Goal: Task Accomplishment & Management: Manage account settings

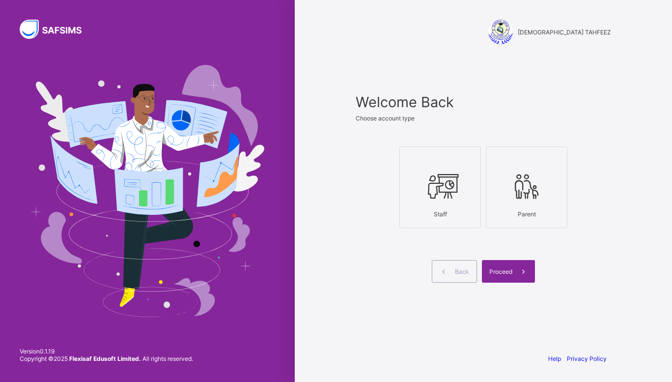
click at [448, 205] on div at bounding box center [440, 186] width 71 height 39
click at [510, 272] on span "Proceed" at bounding box center [500, 271] width 23 height 7
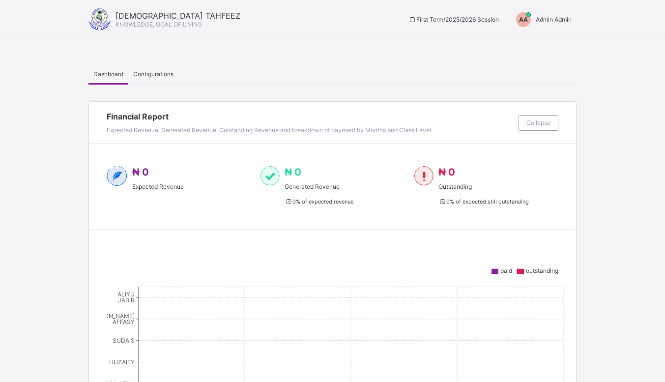
click at [543, 21] on span "Admin Admin" at bounding box center [554, 19] width 36 height 7
click at [535, 39] on span "Switch to Admin View" at bounding box center [534, 41] width 75 height 11
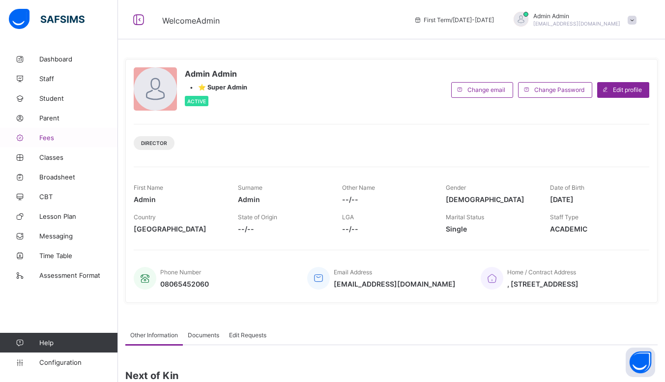
click at [59, 136] on span "Fees" at bounding box center [78, 138] width 79 height 8
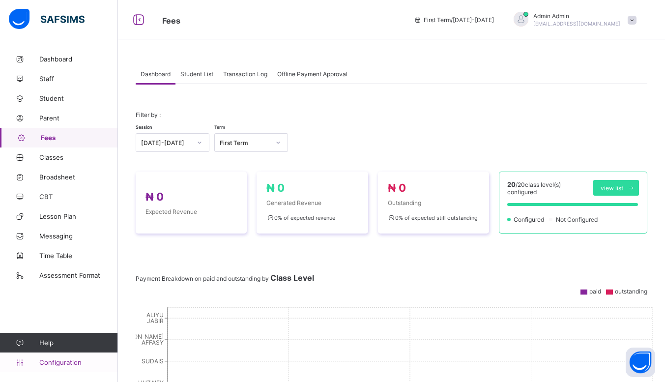
click at [65, 361] on span "Configuration" at bounding box center [78, 362] width 78 height 8
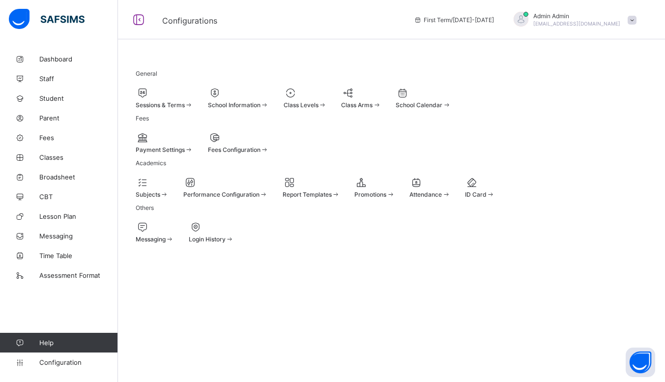
click at [395, 188] on div at bounding box center [374, 182] width 40 height 12
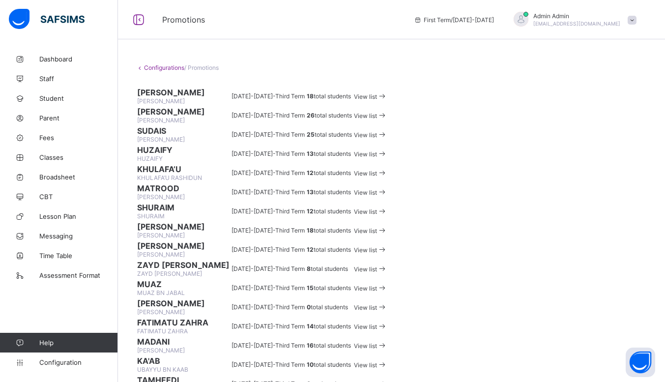
click at [387, 101] on icon at bounding box center [382, 95] width 10 height 9
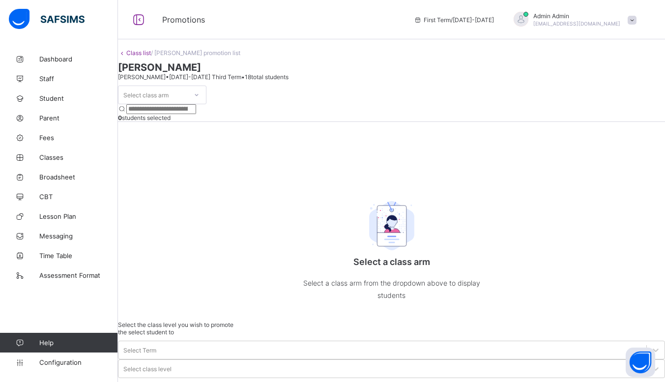
click at [126, 57] on icon at bounding box center [122, 52] width 8 height 7
click at [148, 57] on link "Class list" at bounding box center [138, 52] width 25 height 7
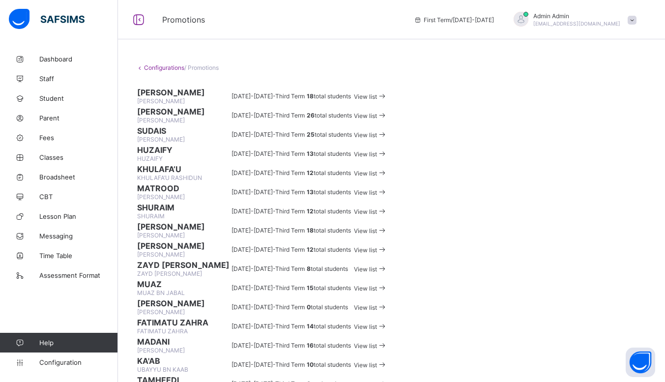
click at [377, 100] on span "View list" at bounding box center [365, 96] width 23 height 7
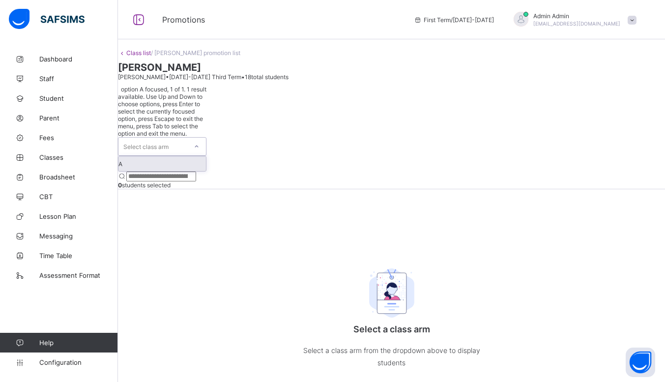
click at [200, 142] on icon at bounding box center [197, 147] width 6 height 10
click at [147, 156] on div "A" at bounding box center [161, 163] width 87 height 15
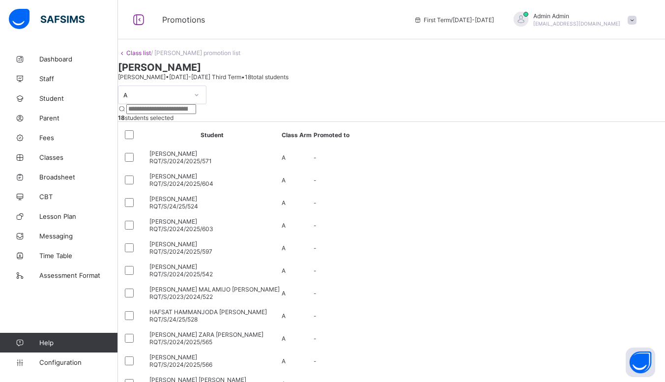
click at [446, 224] on div "A 18 students selected Student Class Arm Promoted to [PERSON_NAME] RQT/S/2024/2…" at bounding box center [391, 320] width 547 height 469
click at [452, 220] on div "A 18 students selected Student Class Arm Promoted to [PERSON_NAME] RQT/S/2024/2…" at bounding box center [391, 320] width 547 height 469
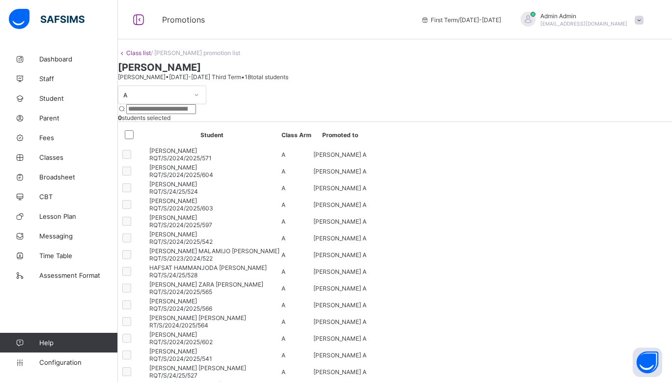
click at [151, 57] on link "Class list" at bounding box center [138, 52] width 25 height 7
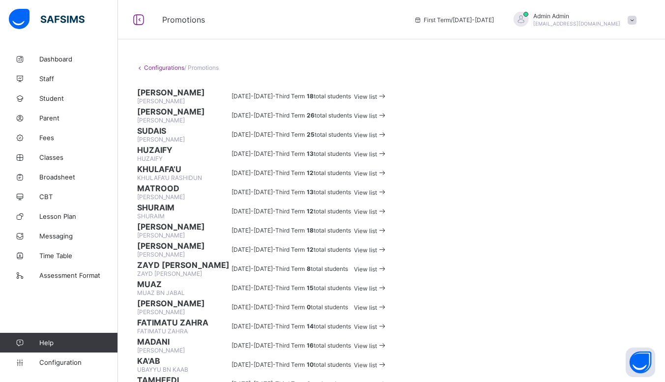
click at [387, 119] on span at bounding box center [382, 115] width 10 height 7
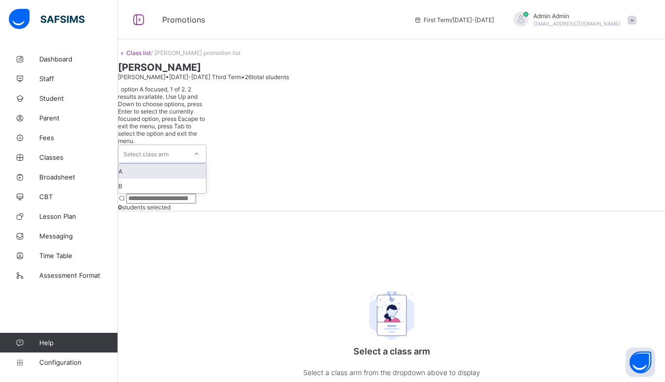
click at [187, 145] on div "Select class arm" at bounding box center [152, 154] width 69 height 18
click at [171, 164] on div "A" at bounding box center [161, 171] width 87 height 15
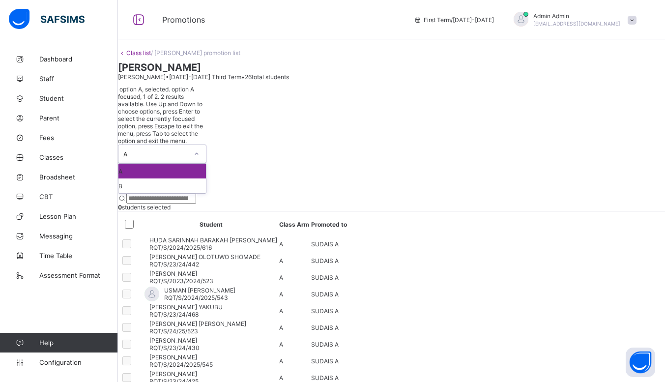
click at [186, 150] on div "A" at bounding box center [155, 153] width 65 height 7
click at [166, 178] on div "B" at bounding box center [161, 185] width 87 height 15
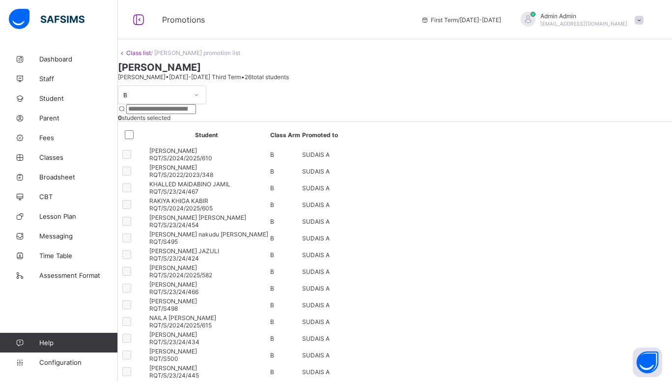
click at [151, 57] on link "Class list" at bounding box center [138, 52] width 25 height 7
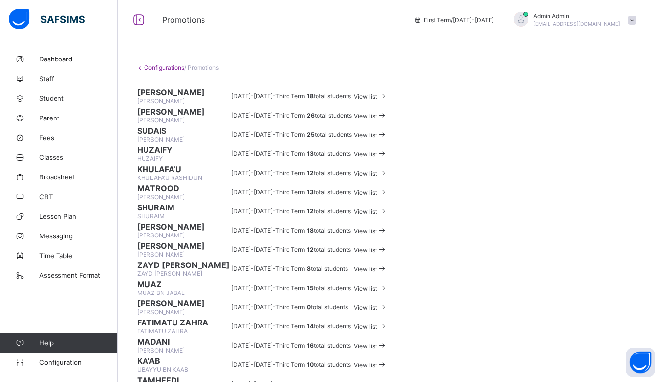
click at [377, 139] on span "View list" at bounding box center [365, 134] width 23 height 7
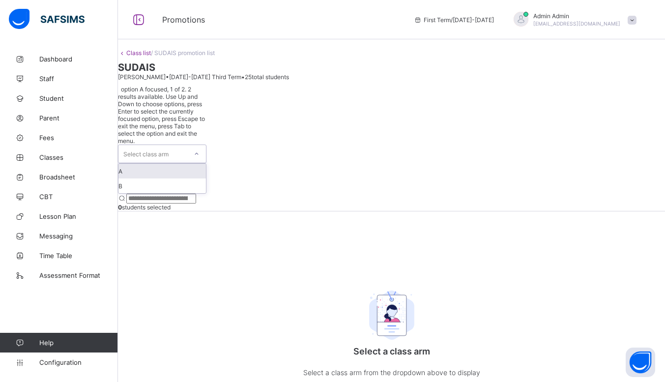
click at [200, 149] on icon at bounding box center [197, 154] width 6 height 10
click at [184, 164] on div "A" at bounding box center [161, 171] width 87 height 15
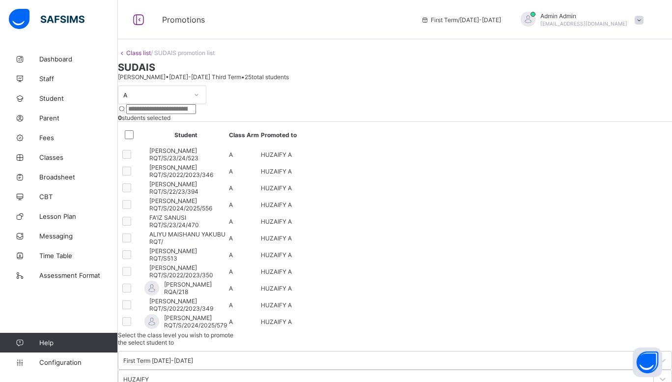
click at [190, 104] on div "A" at bounding box center [162, 95] width 88 height 19
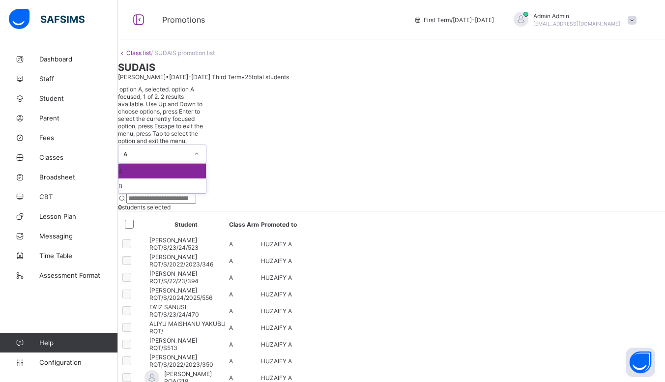
click at [188, 150] on div "A" at bounding box center [155, 153] width 65 height 7
click at [152, 178] on div "B" at bounding box center [161, 185] width 87 height 15
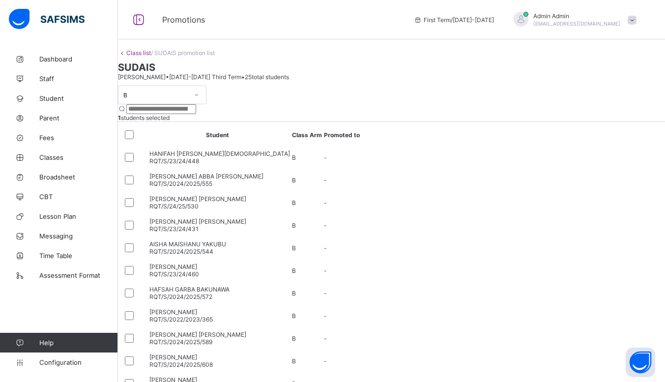
click at [143, 213] on div at bounding box center [131, 202] width 22 height 21
click at [143, 258] on div at bounding box center [131, 247] width 22 height 21
click at [288, 54] on div "Class list / SUDAIS promotion list [PERSON_NAME] • [DATE]-[DATE] Third Term • 2…" at bounding box center [391, 311] width 547 height 525
click at [52, 57] on span "Dashboard" at bounding box center [78, 59] width 79 height 8
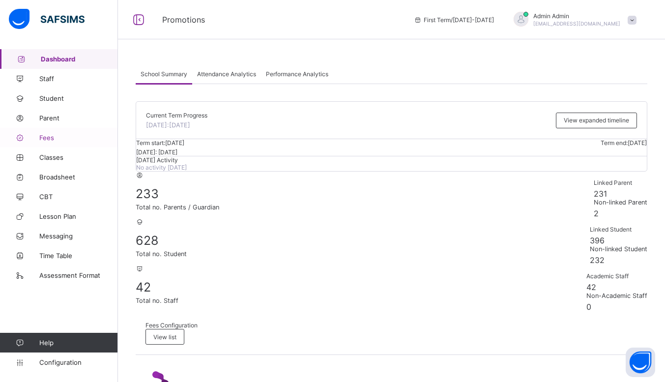
click at [65, 141] on span "Fees" at bounding box center [78, 138] width 79 height 8
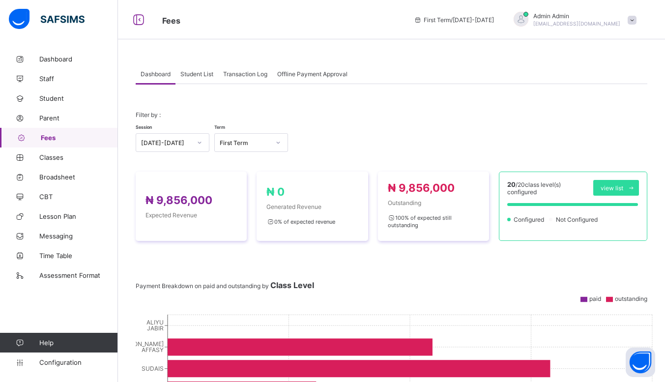
click at [198, 73] on span "Student List" at bounding box center [196, 73] width 33 height 7
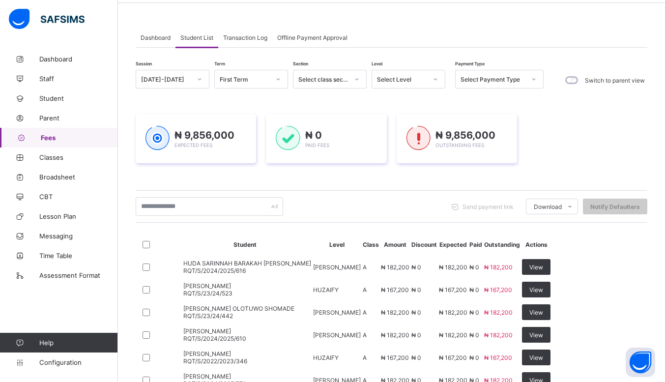
scroll to position [21, 0]
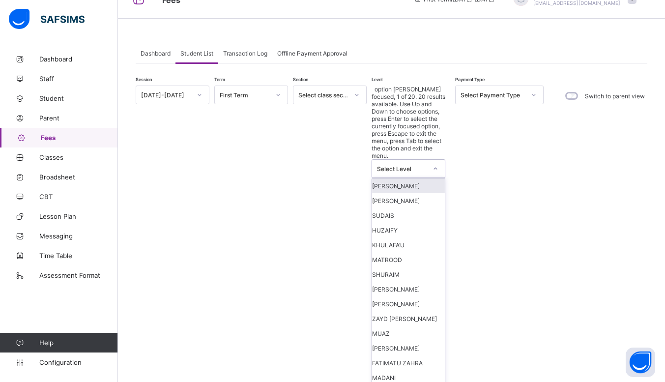
click at [398, 160] on div "Select Level" at bounding box center [399, 169] width 54 height 18
click at [414, 178] on div "[PERSON_NAME]" at bounding box center [408, 185] width 73 height 15
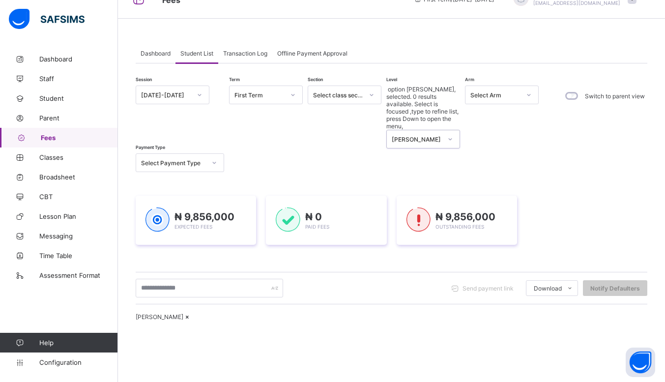
click at [429, 136] on div "[PERSON_NAME]" at bounding box center [417, 139] width 50 height 7
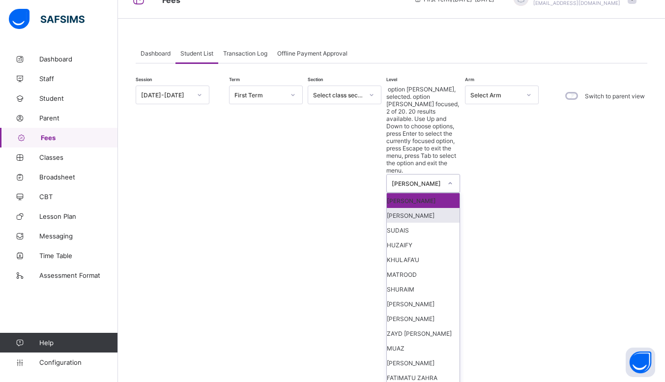
click at [415, 208] on div "[PERSON_NAME]" at bounding box center [423, 215] width 73 height 15
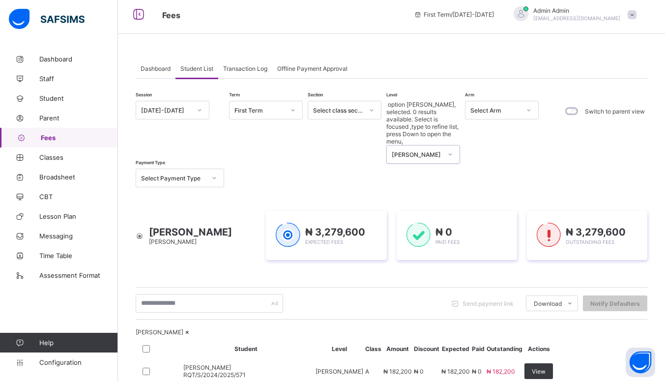
scroll to position [0, 0]
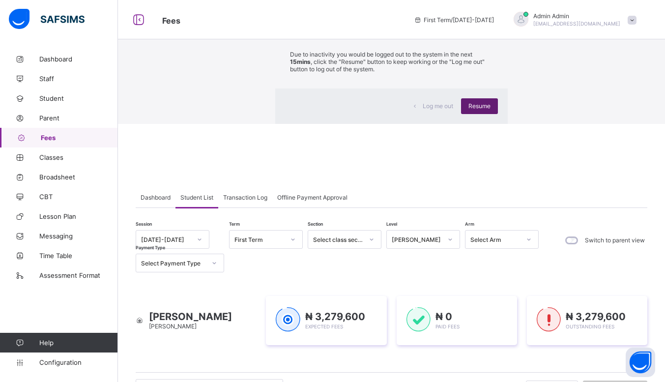
click at [468, 110] on span "Resume" at bounding box center [479, 105] width 22 height 7
click at [489, 27] on div "×" at bounding box center [493, 18] width 9 height 17
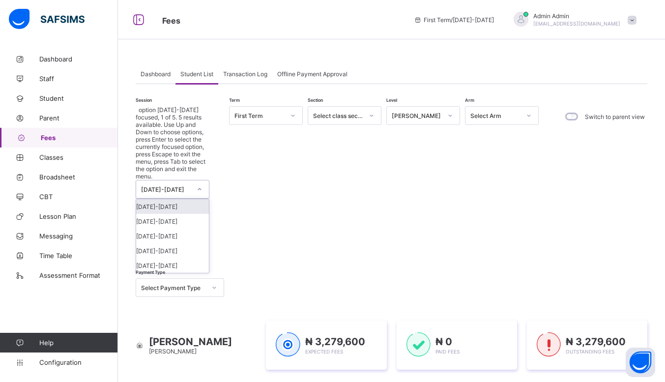
click at [179, 180] on div "[DATE]-[DATE]" at bounding box center [163, 189] width 54 height 18
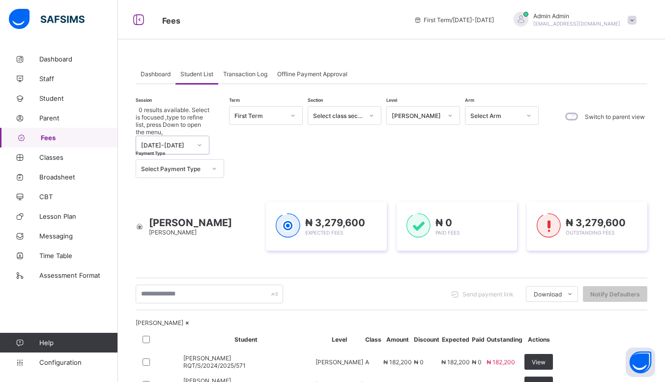
click at [179, 136] on div "[DATE]-[DATE]" at bounding box center [163, 145] width 54 height 18
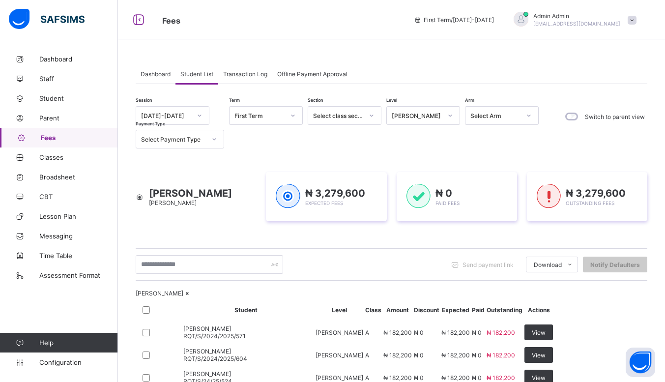
click at [65, 140] on span "Fees" at bounding box center [79, 138] width 77 height 8
click at [66, 59] on span "Dashboard" at bounding box center [78, 59] width 79 height 8
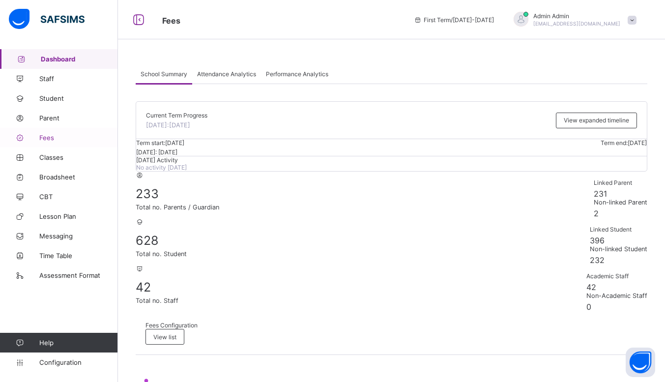
click at [62, 140] on span "Fees" at bounding box center [78, 138] width 79 height 8
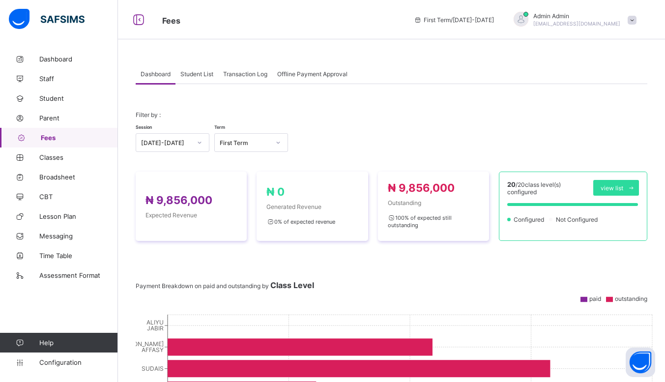
scroll to position [87, 0]
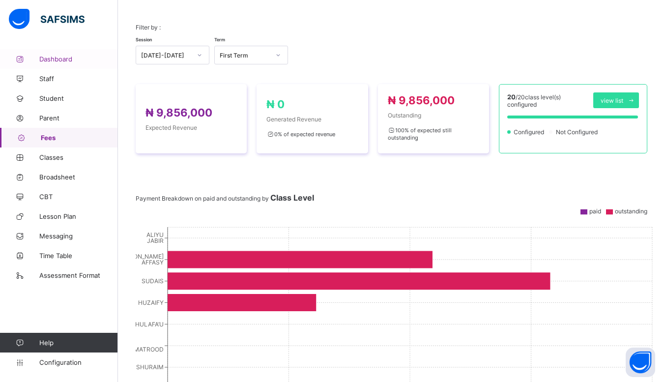
click at [72, 60] on span "Dashboard" at bounding box center [78, 59] width 79 height 8
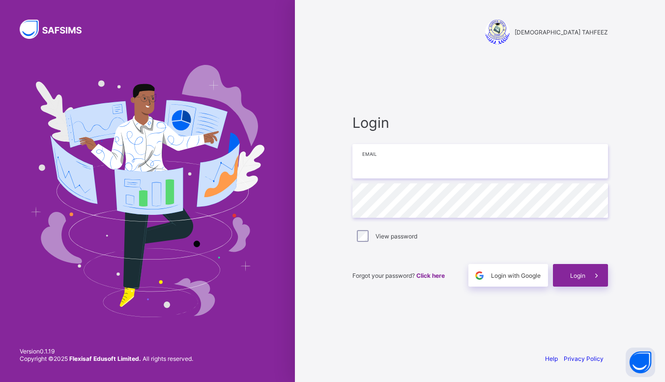
type input "**********"
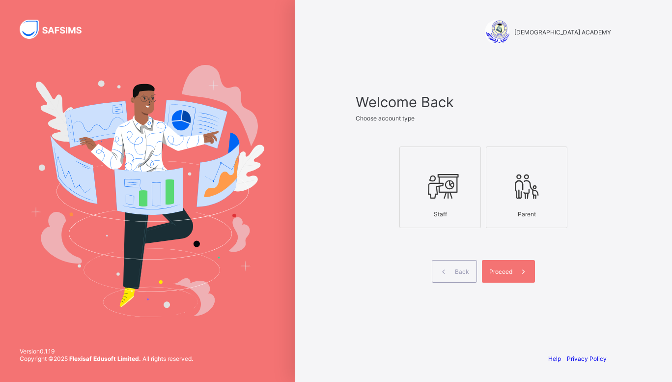
click at [428, 206] on div "Staff" at bounding box center [440, 213] width 71 height 17
click at [518, 264] on span at bounding box center [524, 271] width 23 height 23
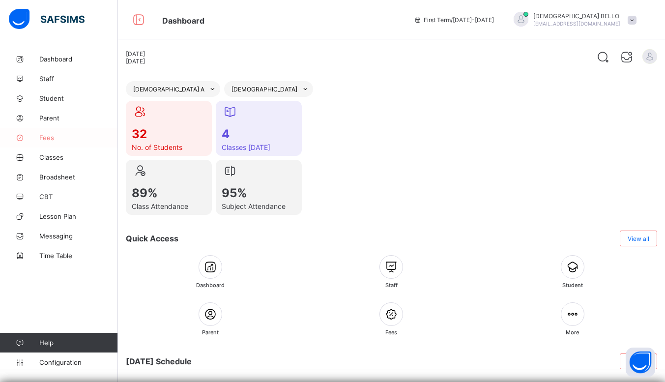
click at [72, 134] on span "Fees" at bounding box center [78, 138] width 79 height 8
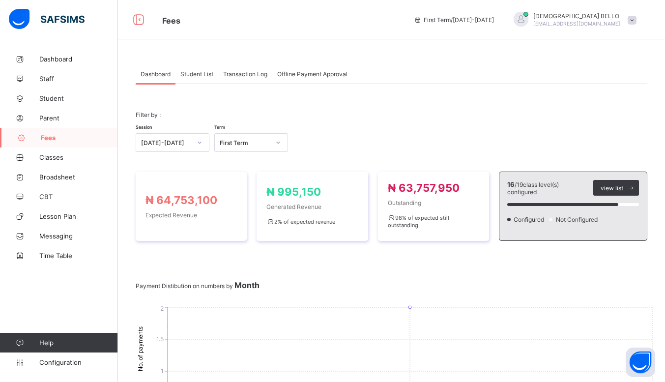
click at [205, 78] on div "Student List" at bounding box center [196, 74] width 43 height 20
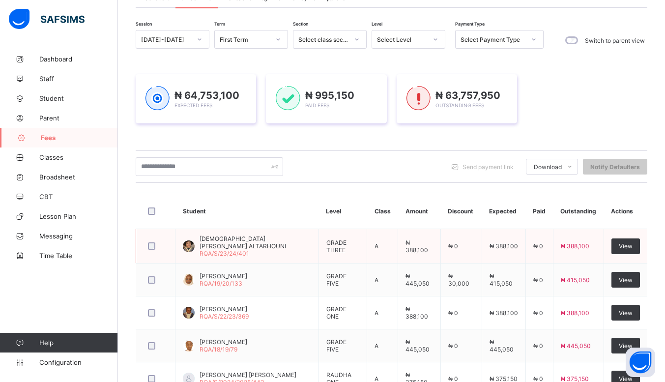
scroll to position [77, 0]
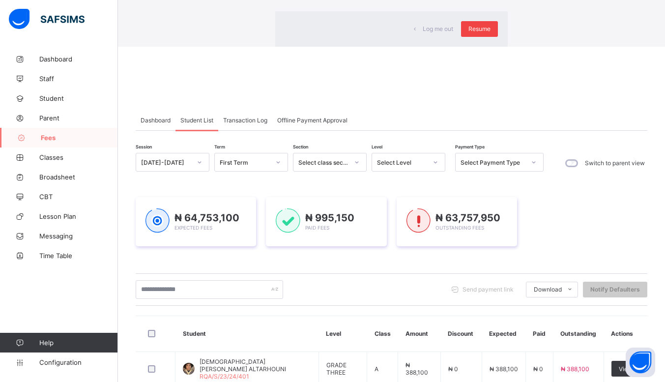
click at [461, 37] on div "Resume" at bounding box center [479, 29] width 37 height 16
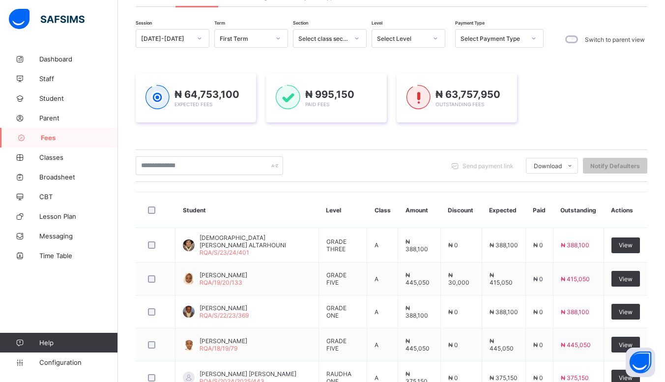
click at [391, 172] on div "Send payment link Download Students Payment Students Payment Status Student Ite…" at bounding box center [392, 165] width 512 height 19
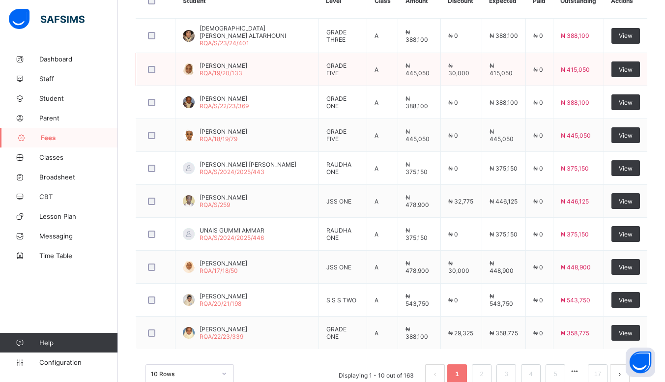
scroll to position [312, 0]
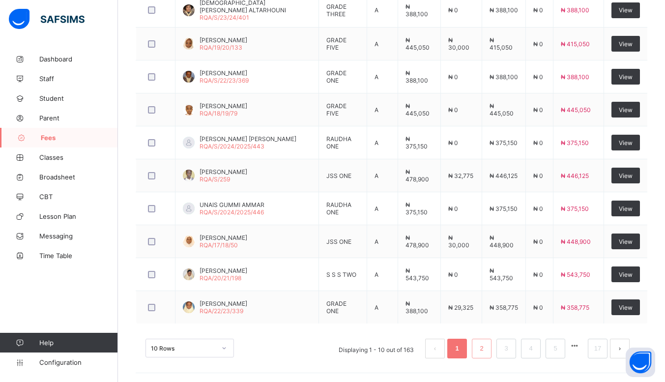
click at [486, 347] on link "2" at bounding box center [481, 348] width 9 height 13
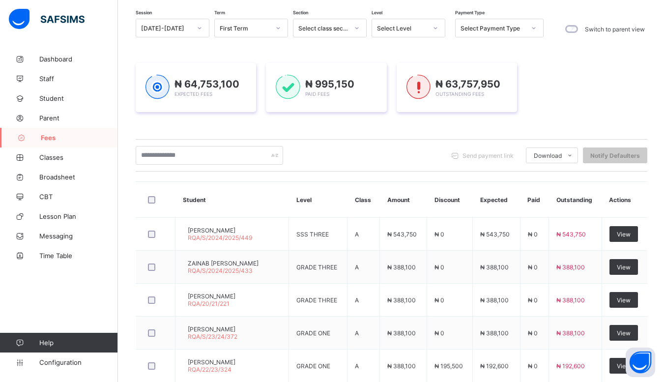
scroll to position [312, 0]
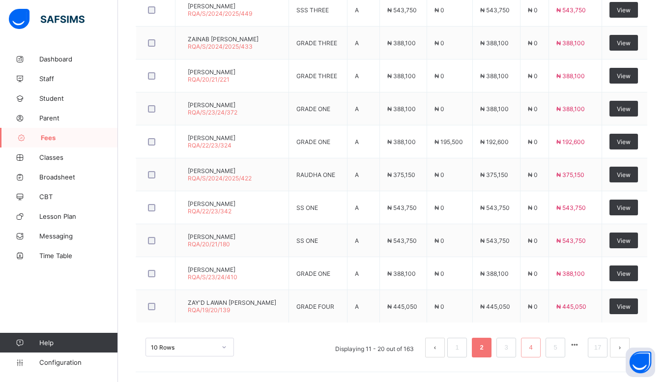
click at [535, 347] on link "4" at bounding box center [530, 347] width 9 height 13
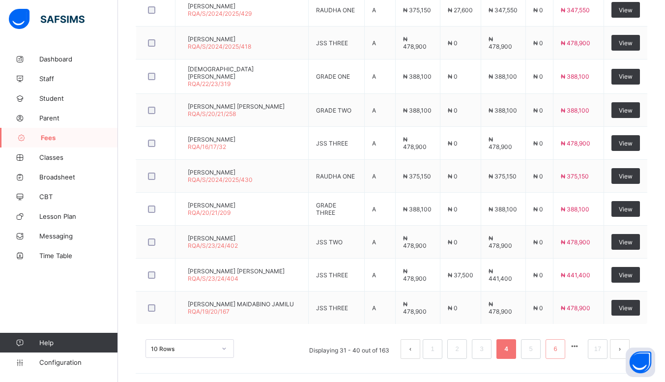
click at [560, 347] on link "6" at bounding box center [554, 349] width 9 height 13
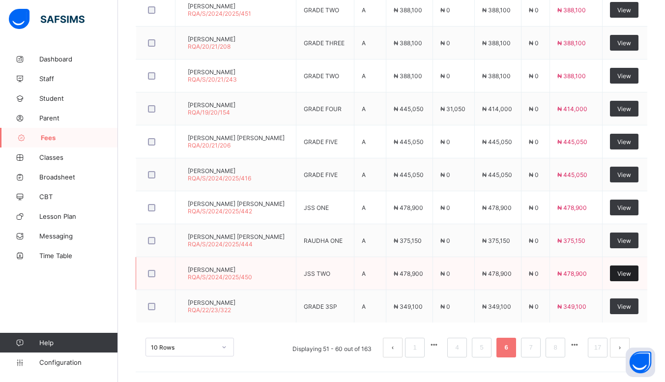
click at [638, 272] on div "View" at bounding box center [624, 273] width 29 height 16
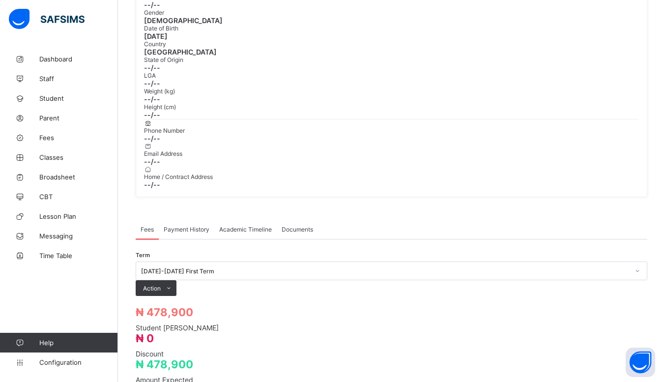
scroll to position [312, 0]
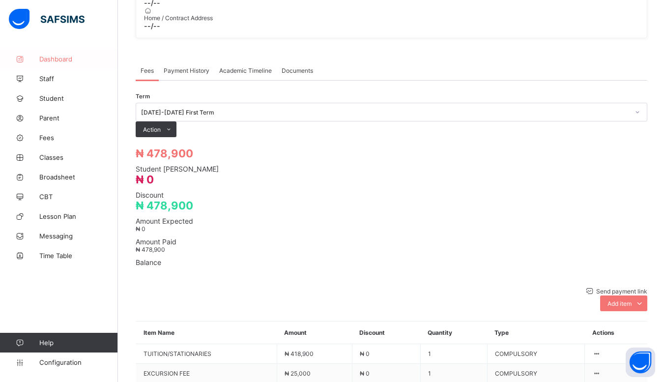
click at [62, 56] on span "Dashboard" at bounding box center [78, 59] width 79 height 8
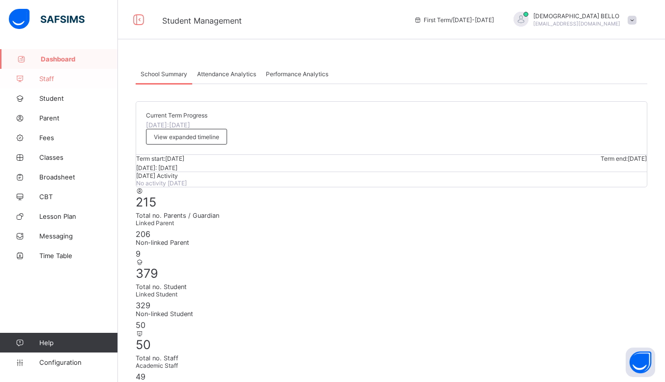
click at [57, 75] on span "Staff" at bounding box center [78, 79] width 79 height 8
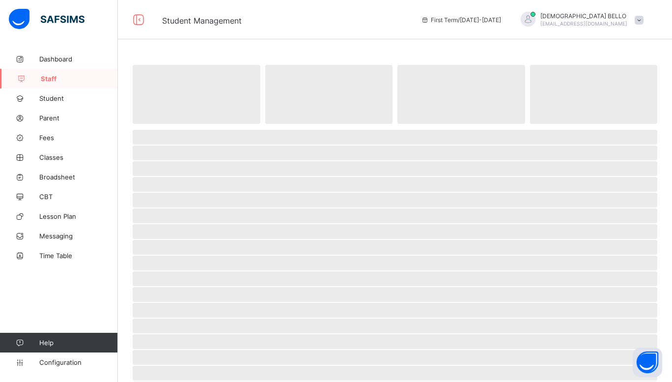
click at [44, 76] on span "Staff" at bounding box center [79, 79] width 77 height 8
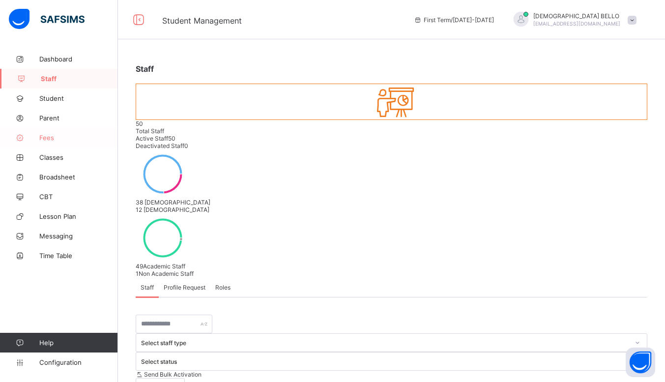
click at [47, 135] on span "Fees" at bounding box center [78, 138] width 79 height 8
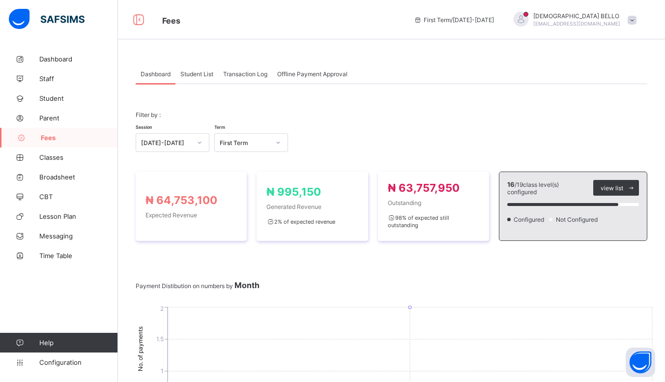
click at [204, 81] on div "Student List" at bounding box center [196, 74] width 43 height 20
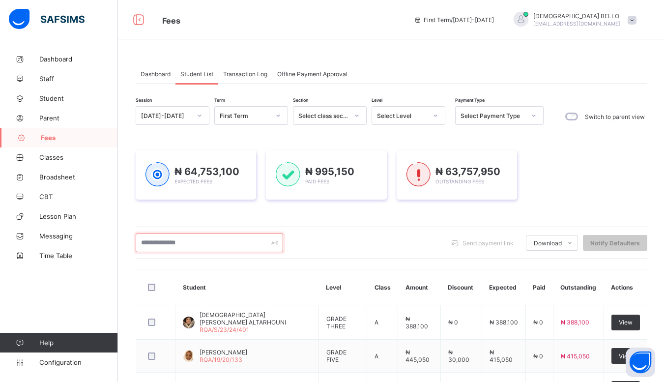
click at [195, 244] on input "text" at bounding box center [209, 242] width 147 height 19
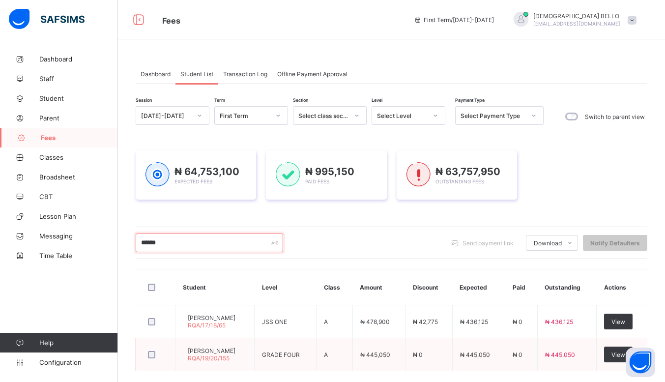
type input "******"
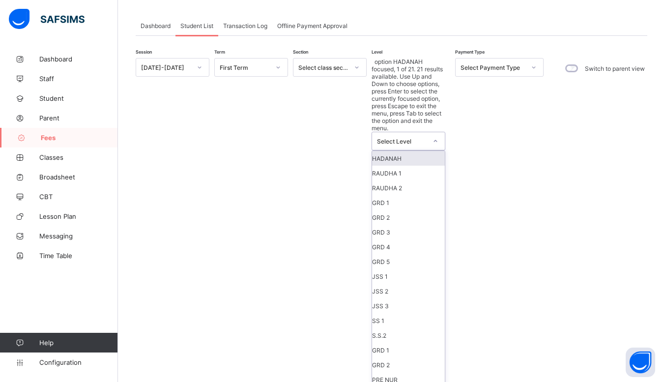
click at [434, 136] on icon at bounding box center [435, 141] width 6 height 10
click at [403, 254] on div "GRD 5" at bounding box center [408, 261] width 73 height 15
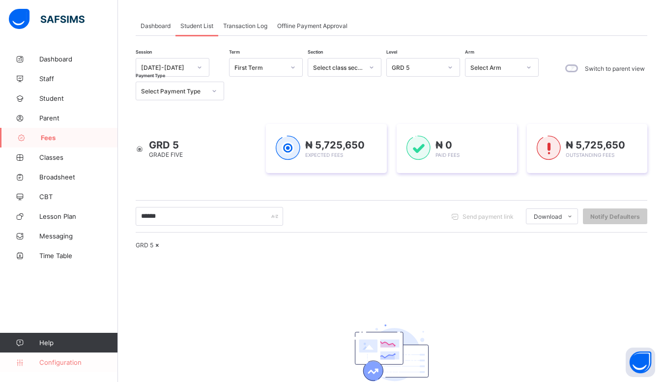
click at [67, 360] on span "Configuration" at bounding box center [78, 362] width 78 height 8
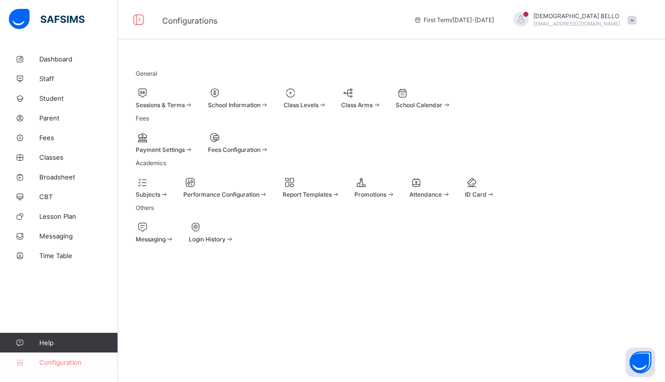
scroll to position [4, 0]
click at [395, 198] on div "Promotions" at bounding box center [374, 194] width 40 height 7
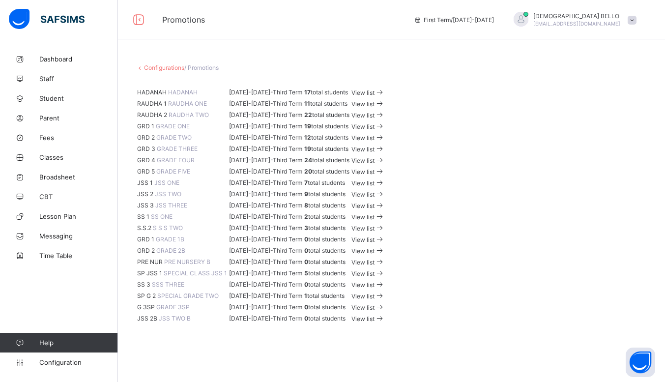
scroll to position [313, 0]
click at [385, 155] on div "View list" at bounding box center [367, 159] width 33 height 9
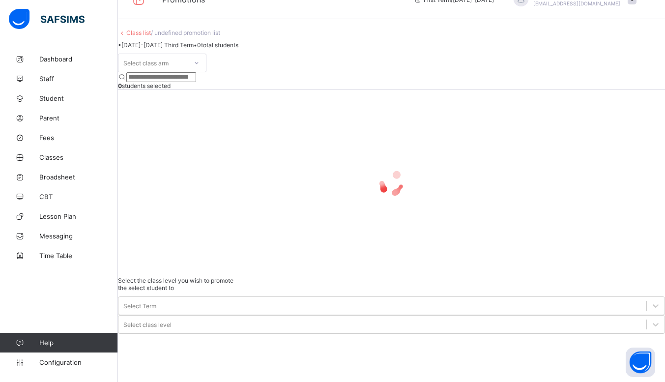
scroll to position [32, 0]
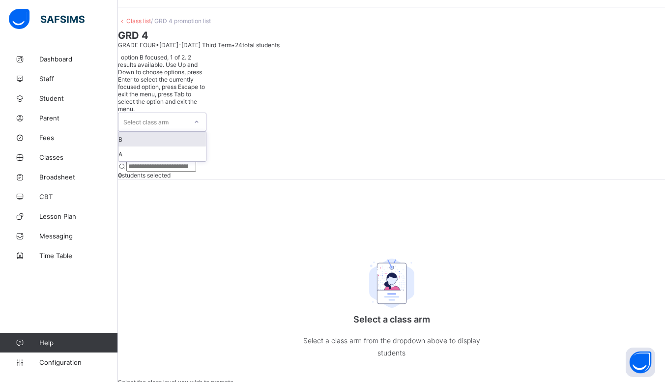
click at [205, 114] on div at bounding box center [196, 122] width 17 height 16
click at [161, 149] on div "A" at bounding box center [161, 153] width 87 height 15
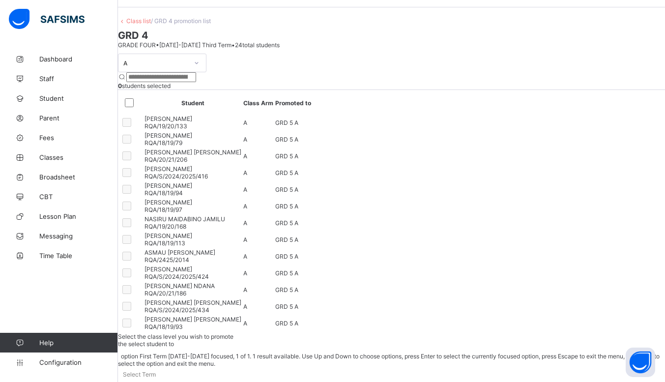
click at [128, 381] on icon at bounding box center [123, 386] width 10 height 10
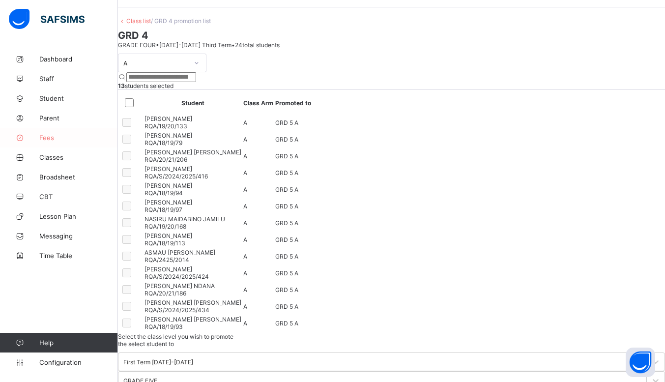
click at [54, 130] on link "Fees" at bounding box center [59, 138] width 118 height 20
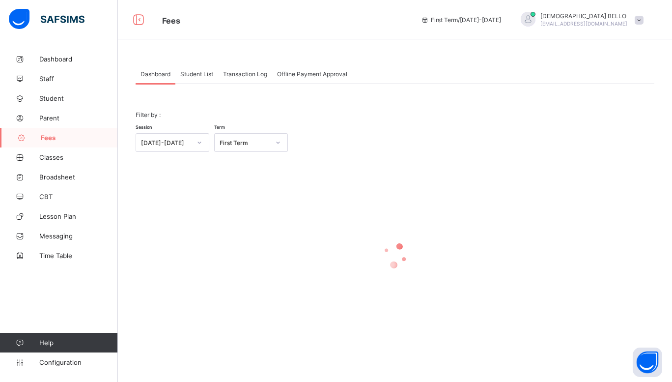
click at [207, 71] on span "Student List" at bounding box center [196, 73] width 33 height 7
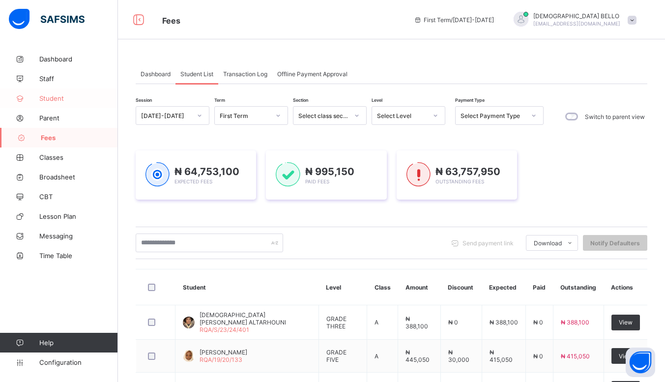
click at [57, 98] on span "Student" at bounding box center [78, 98] width 79 height 8
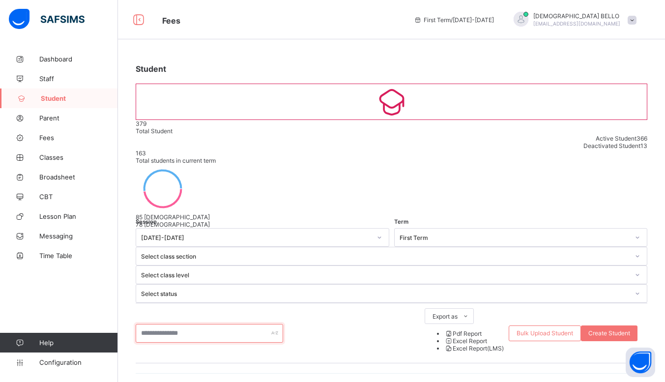
click at [193, 324] on input "text" at bounding box center [209, 333] width 147 height 19
type input "******"
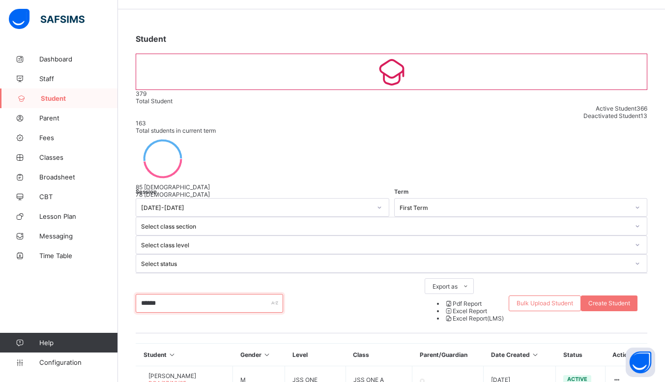
scroll to position [60, 0]
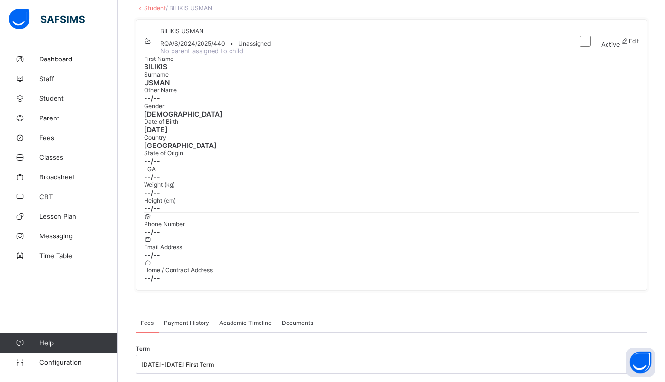
scroll to position [62, 0]
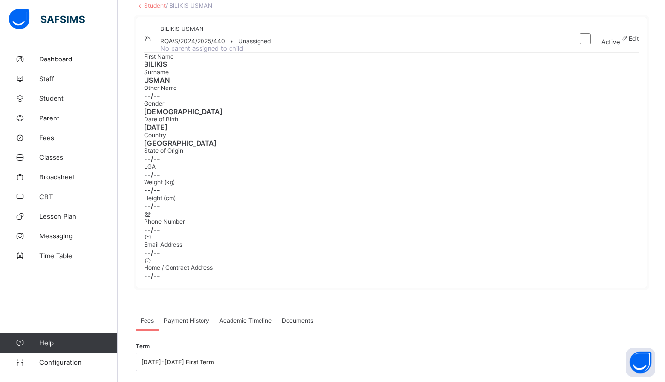
click at [629, 42] on span "Edit" at bounding box center [634, 38] width 10 height 7
select select "**"
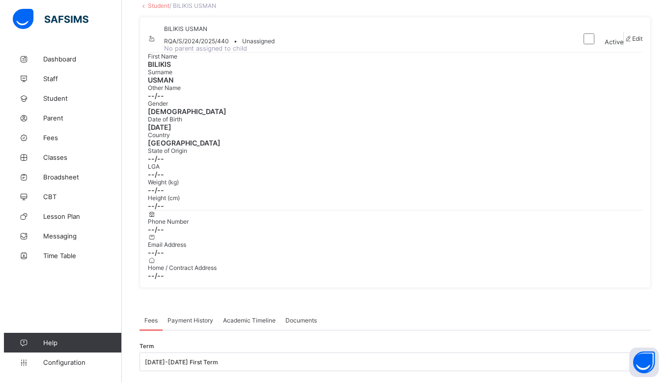
scroll to position [360, 0]
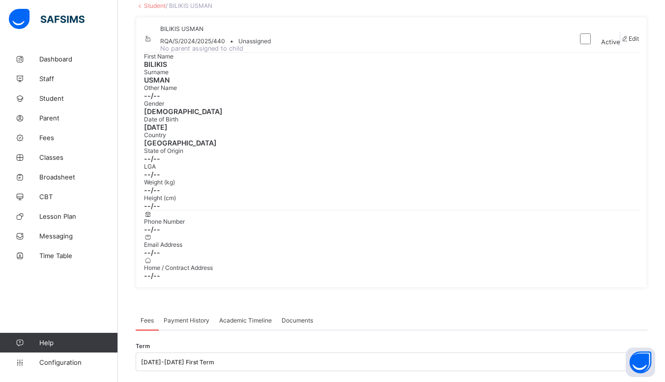
type input "******"
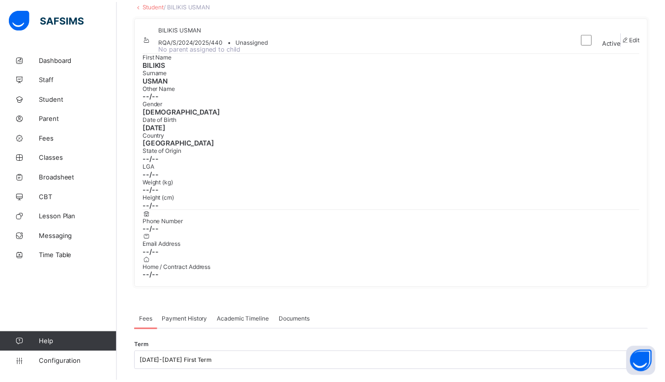
scroll to position [124, 0]
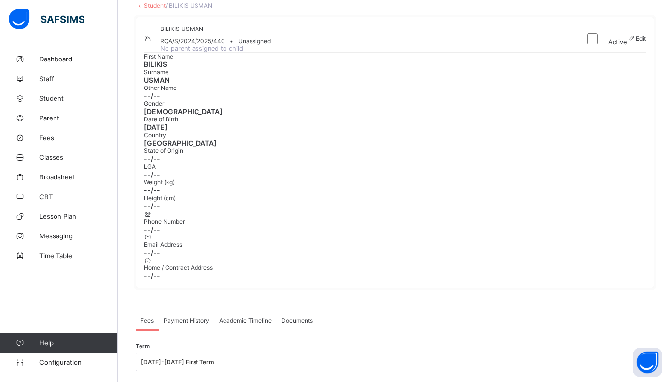
click at [633, 42] on span "Edit" at bounding box center [634, 38] width 10 height 7
select select "**"
type input "******"
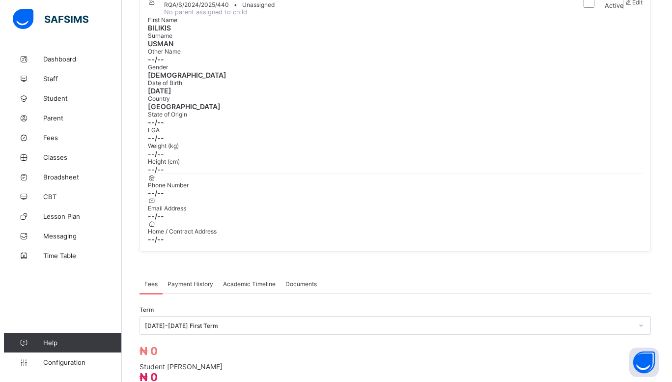
scroll to position [360, 0]
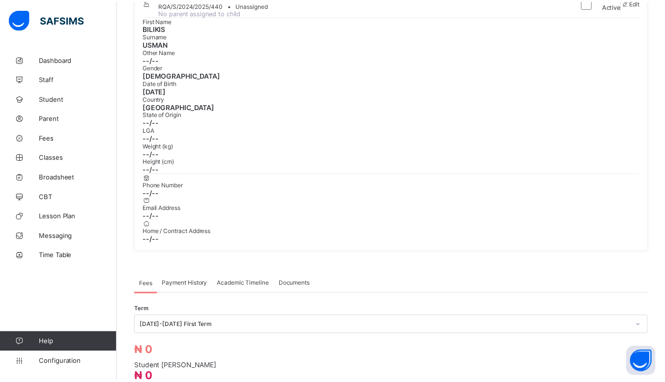
scroll to position [124, 0]
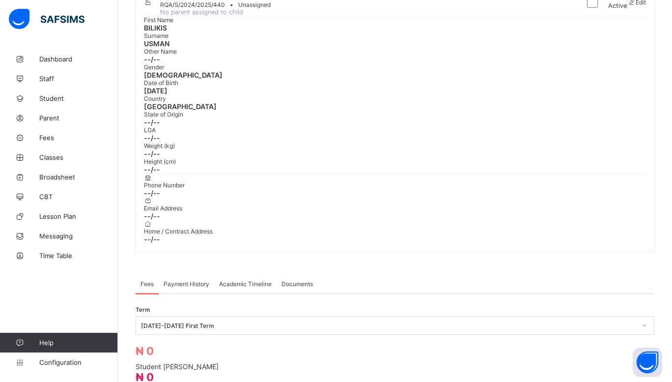
click at [177, 55] on span at bounding box center [177, 51] width 0 height 7
click at [362, 63] on span "--/--" at bounding box center [391, 59] width 495 height 8
click at [58, 135] on span "Fees" at bounding box center [78, 138] width 79 height 8
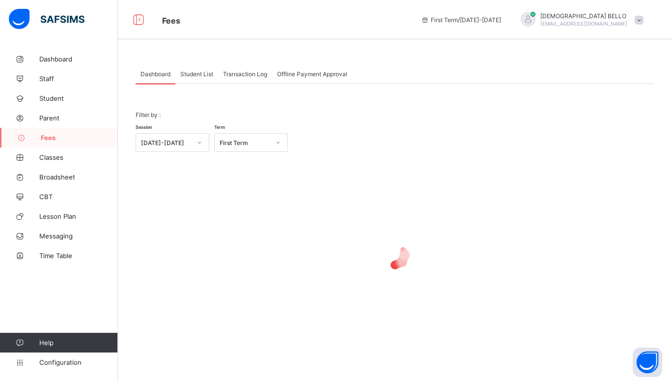
click at [211, 69] on div "Student List" at bounding box center [196, 74] width 43 height 20
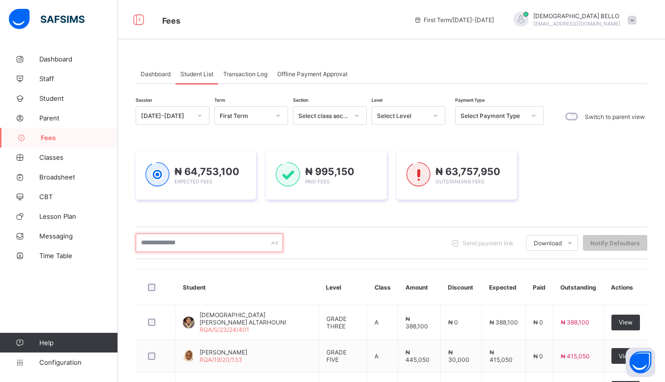
click at [196, 238] on input "text" at bounding box center [209, 242] width 147 height 19
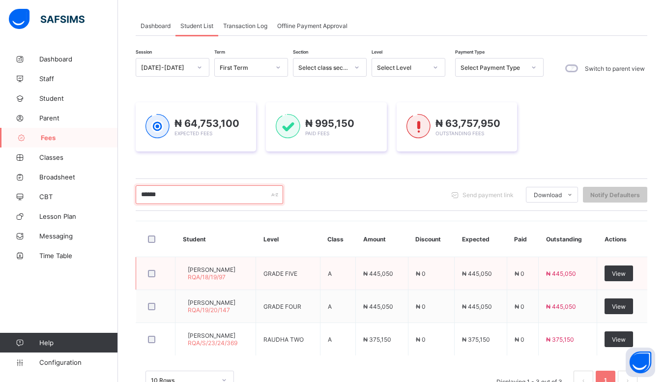
scroll to position [81, 0]
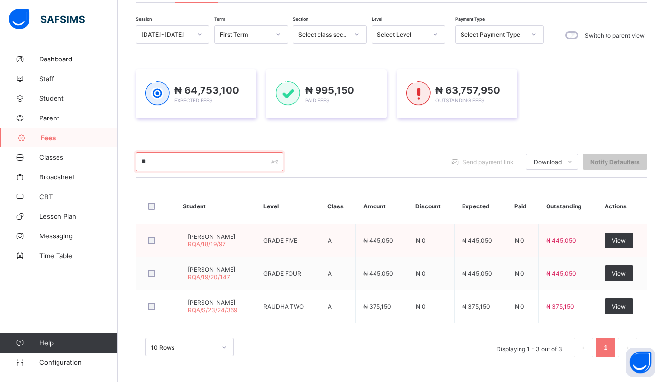
type input "*"
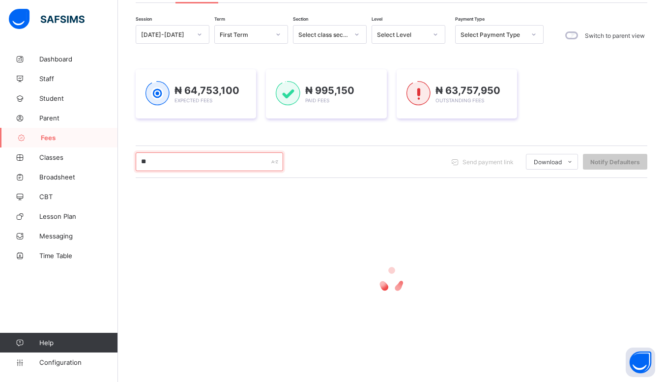
type input "*"
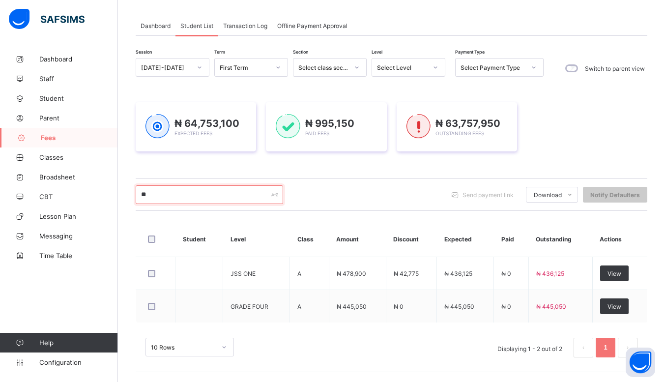
type input "*"
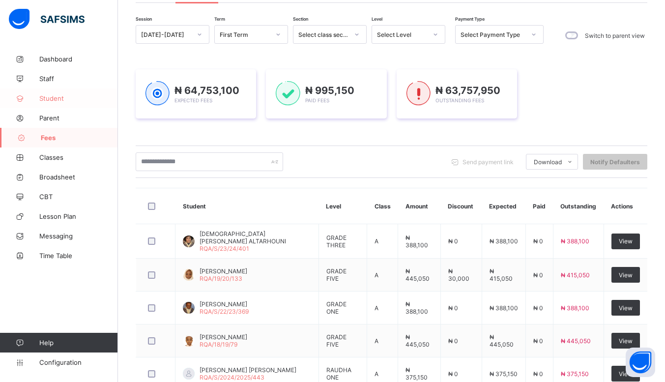
click at [61, 95] on span "Student" at bounding box center [78, 98] width 79 height 8
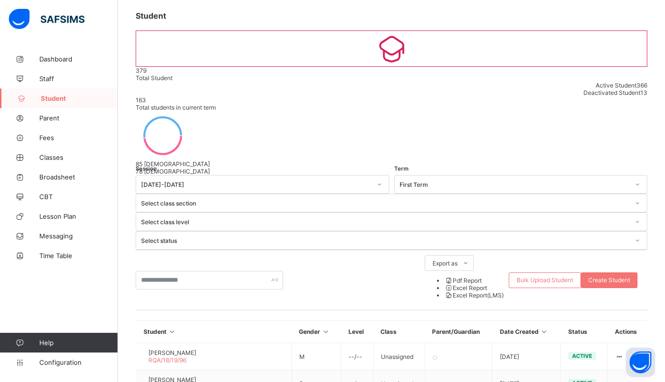
scroll to position [81, 0]
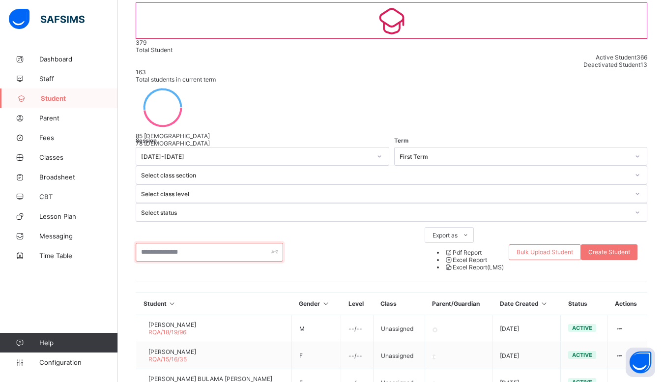
click at [206, 243] on input "text" at bounding box center [209, 252] width 147 height 19
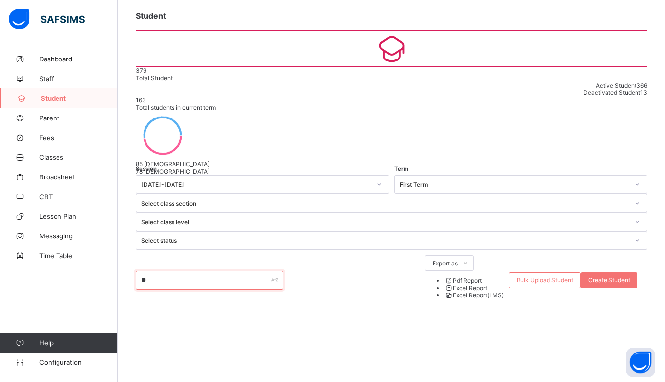
type input "*"
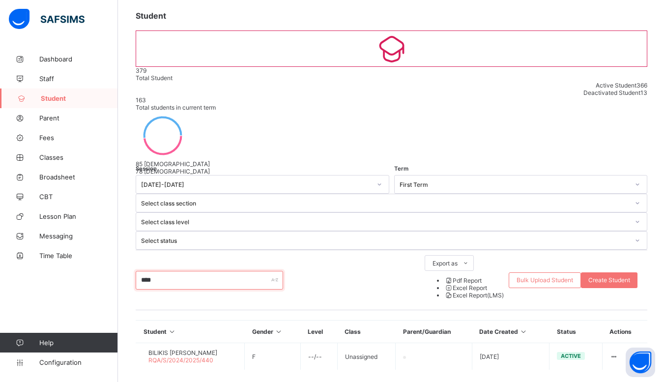
scroll to position [0, 0]
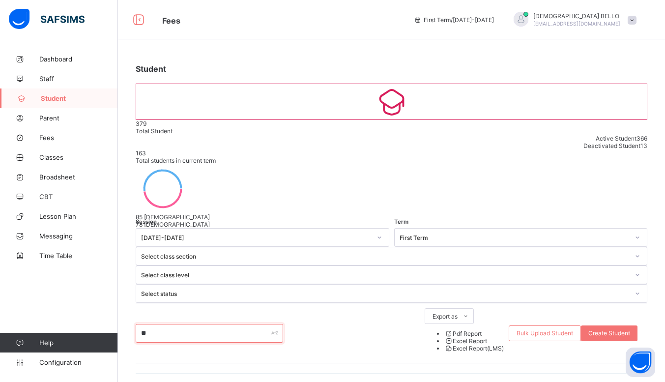
type input "*"
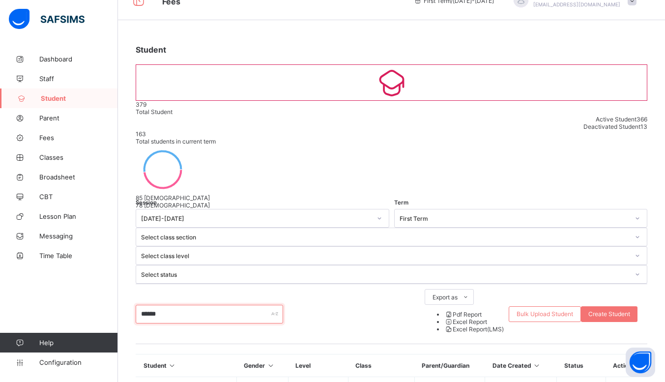
scroll to position [60, 0]
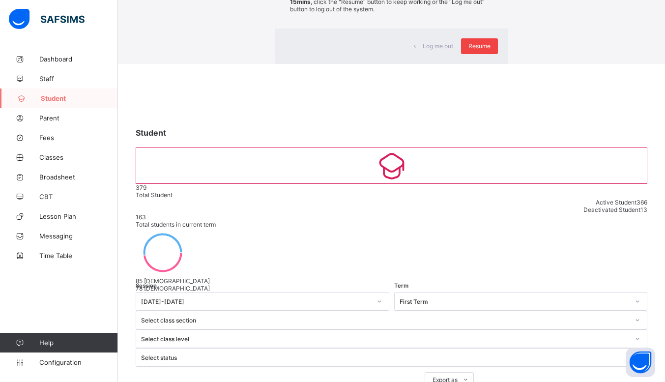
type input "******"
click at [461, 54] on div "Resume" at bounding box center [479, 46] width 37 height 16
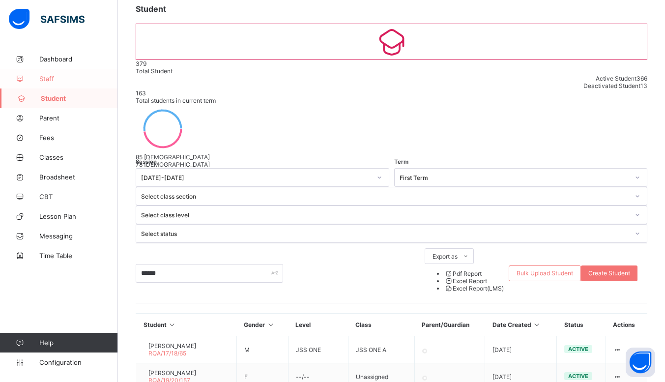
click at [52, 75] on span "Staff" at bounding box center [78, 79] width 79 height 8
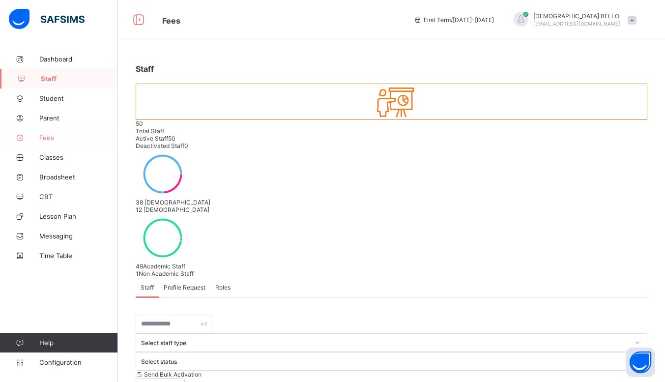
click at [59, 139] on span "Fees" at bounding box center [78, 138] width 79 height 8
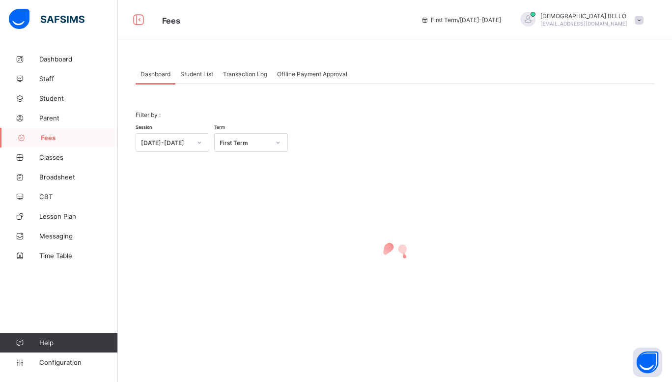
click at [200, 72] on span "Student List" at bounding box center [196, 73] width 33 height 7
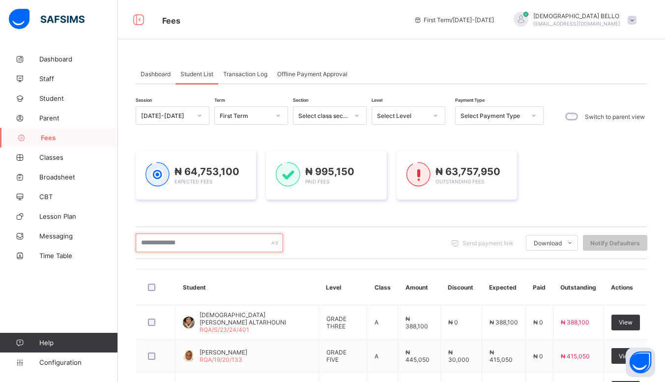
click at [211, 240] on input "text" at bounding box center [209, 242] width 147 height 19
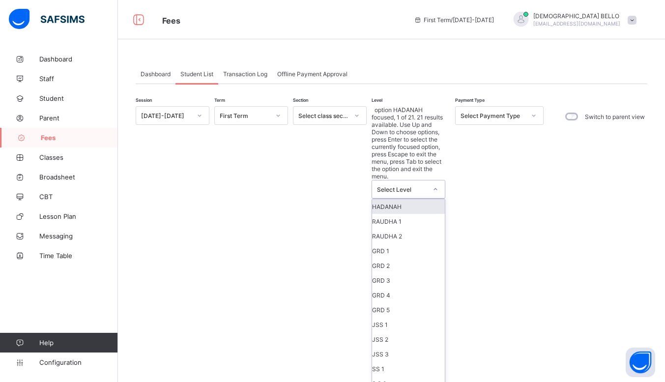
click at [422, 186] on div "Select Level" at bounding box center [402, 189] width 50 height 7
click at [409, 214] on div "RAUDHA 1" at bounding box center [408, 221] width 73 height 15
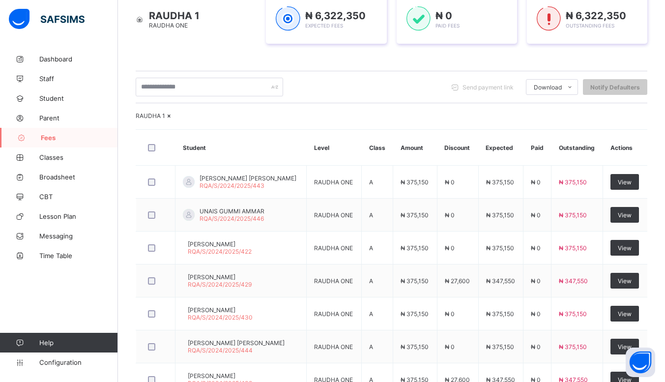
scroll to position [225, 0]
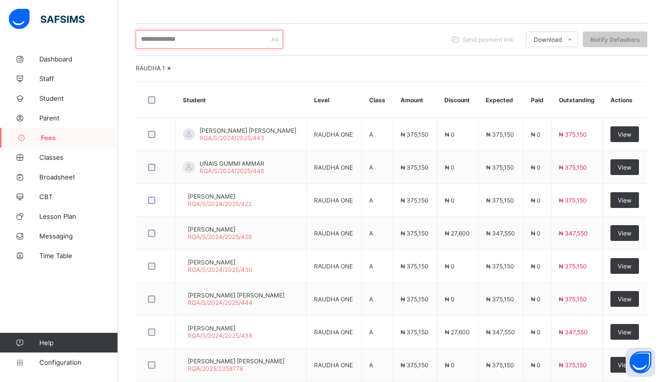
click at [201, 41] on input "text" at bounding box center [209, 39] width 147 height 19
type input "*"
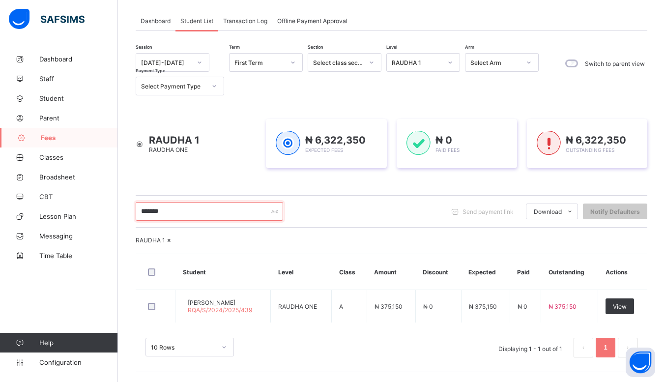
scroll to position [80, 0]
click at [173, 202] on input "******" at bounding box center [209, 211] width 147 height 19
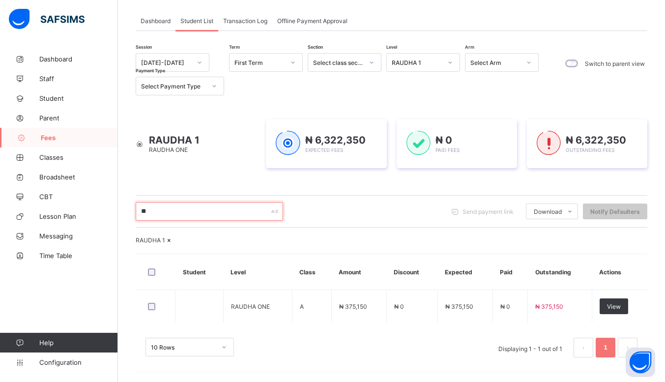
type input "*"
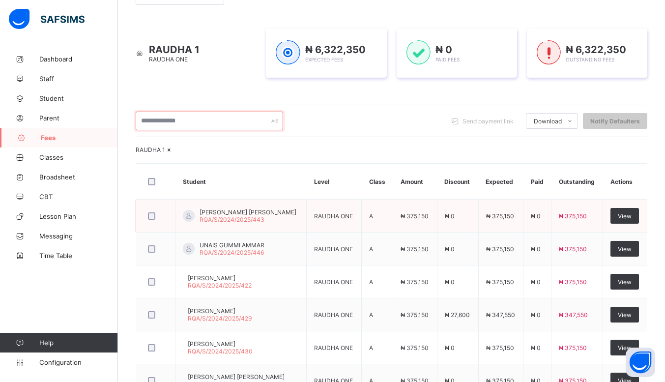
scroll to position [225, 0]
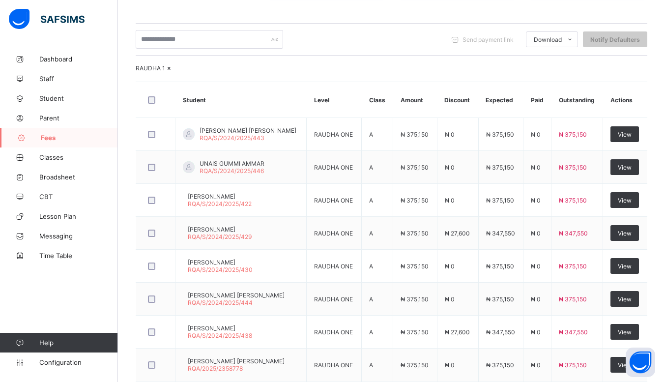
click at [60, 135] on span "Fees" at bounding box center [79, 138] width 77 height 8
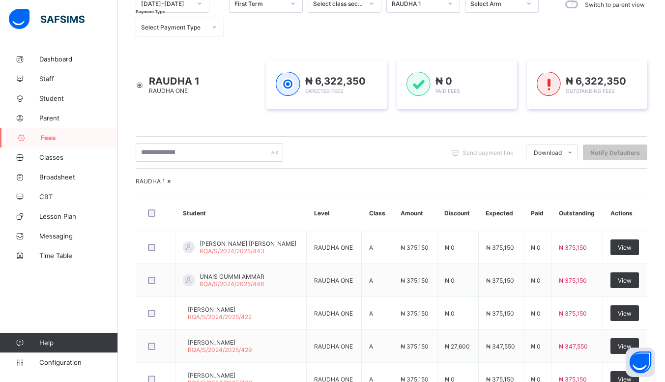
scroll to position [0, 0]
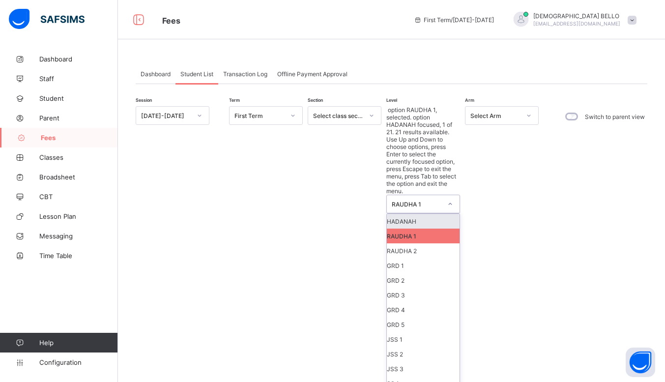
click at [445, 196] on div at bounding box center [450, 204] width 17 height 16
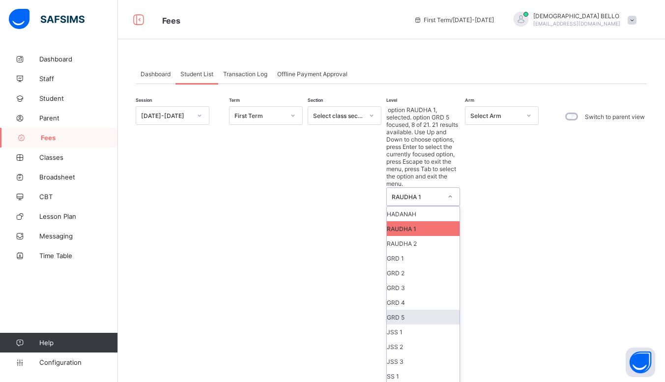
click at [440, 310] on div "GRD 5" at bounding box center [423, 317] width 73 height 15
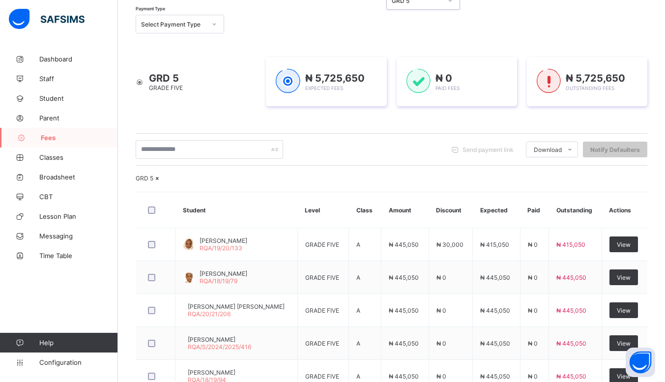
scroll to position [151, 0]
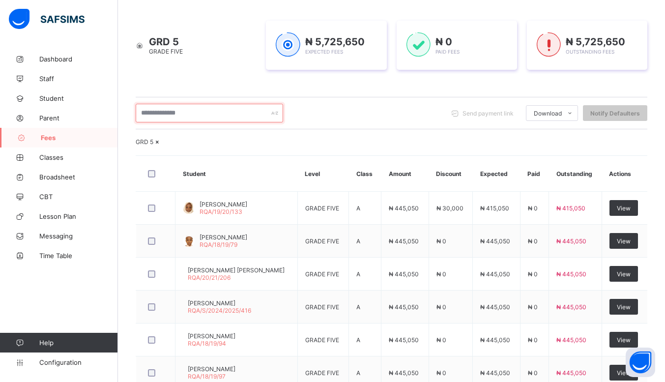
click at [205, 117] on input "text" at bounding box center [209, 113] width 147 height 19
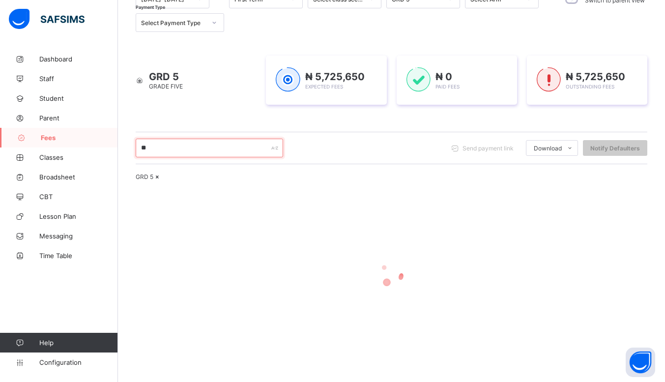
scroll to position [144, 0]
type input "*"
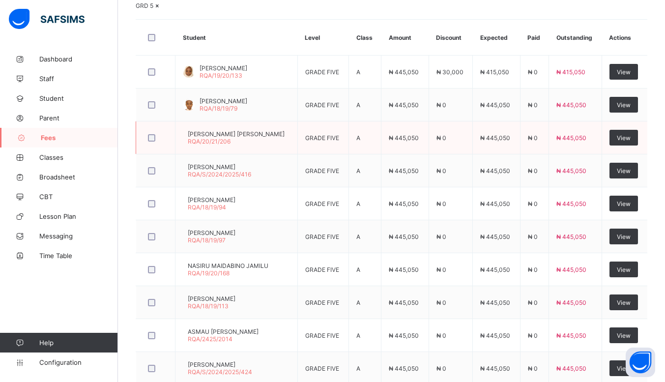
scroll to position [287, 0]
